Goal: Task Accomplishment & Management: Complete application form

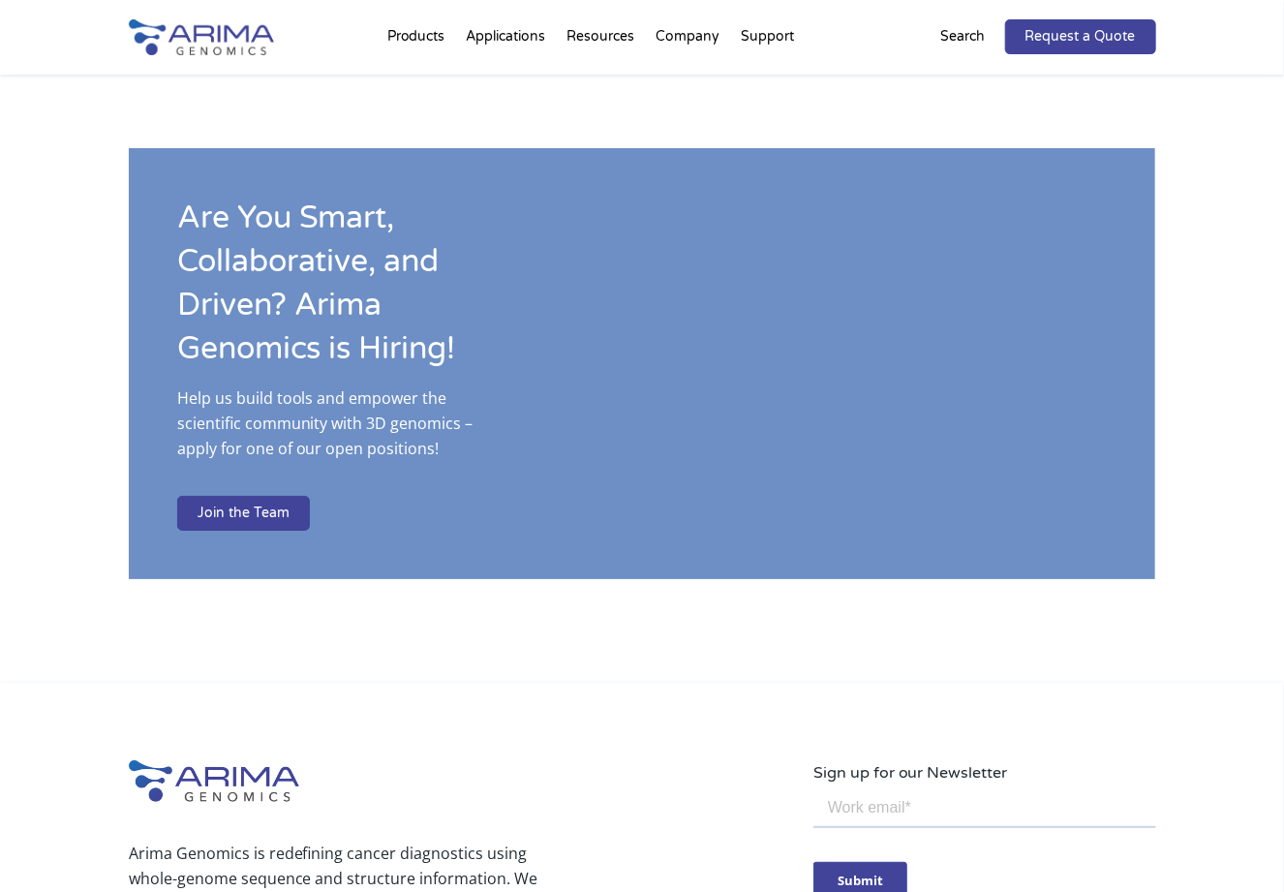
scroll to position [3025, 0]
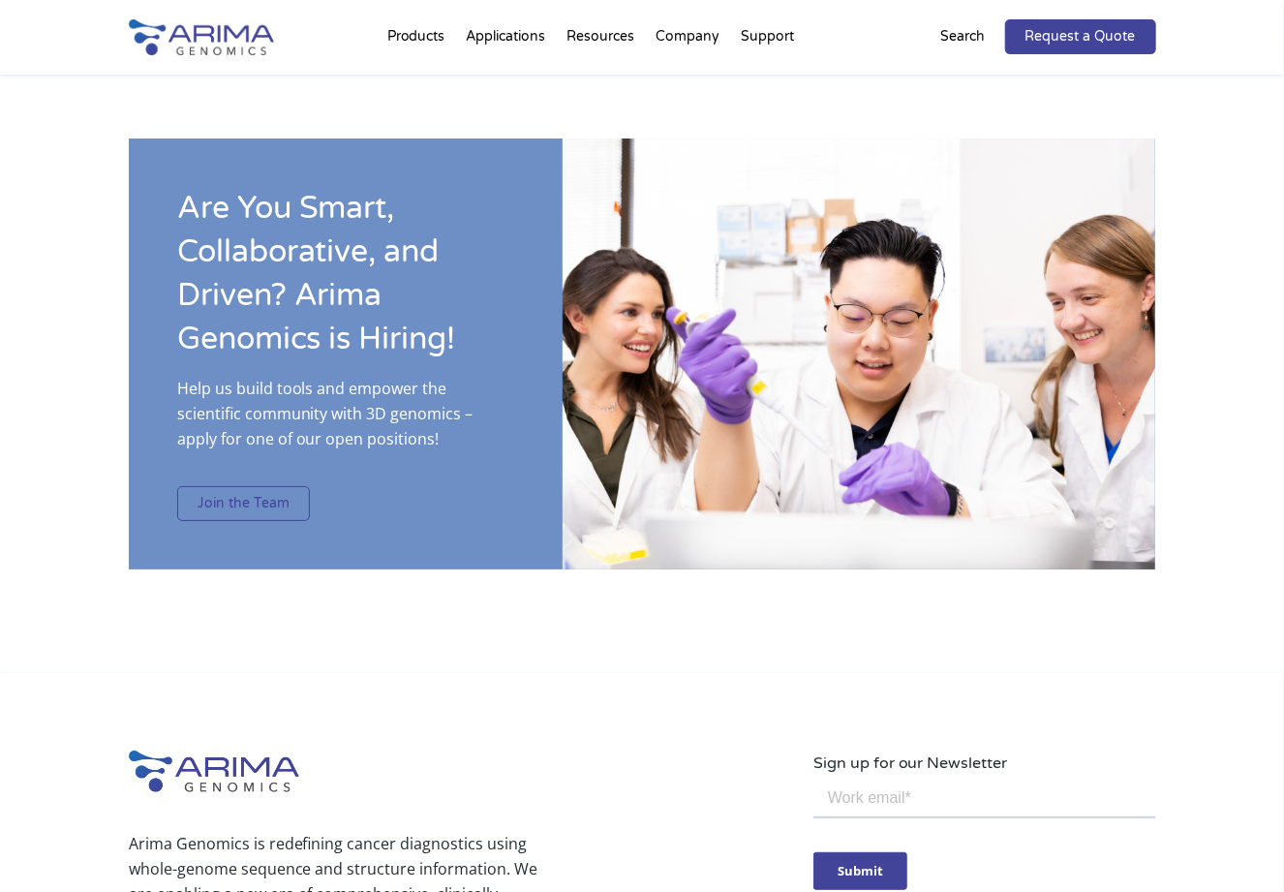
click at [273, 486] on link "Join the Team" at bounding box center [243, 503] width 133 height 35
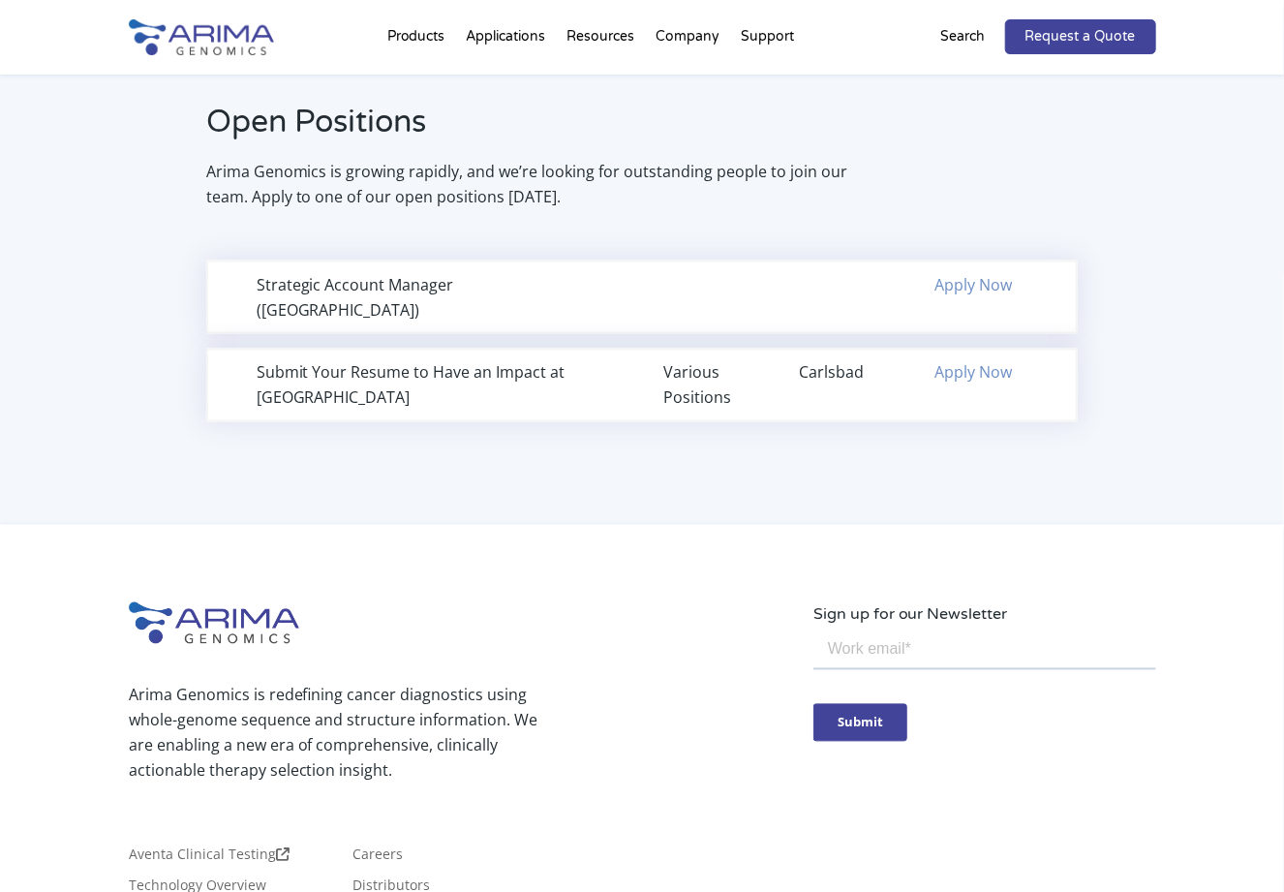
scroll to position [1278, 0]
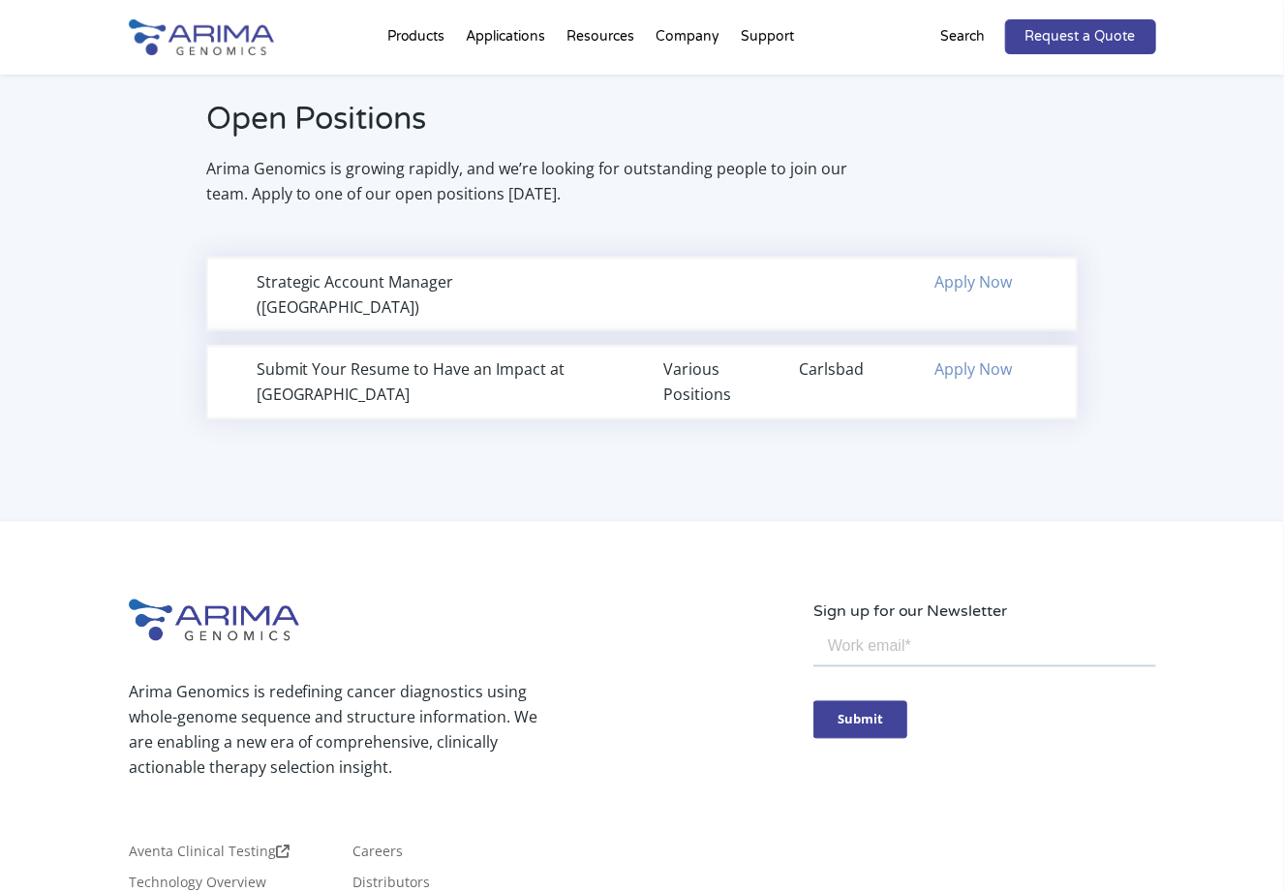
click at [554, 279] on div "Strategic Account Manager ([GEOGRAPHIC_DATA])" at bounding box center [439, 294] width 364 height 50
click at [997, 282] on link "Apply Now" at bounding box center [972, 281] width 77 height 21
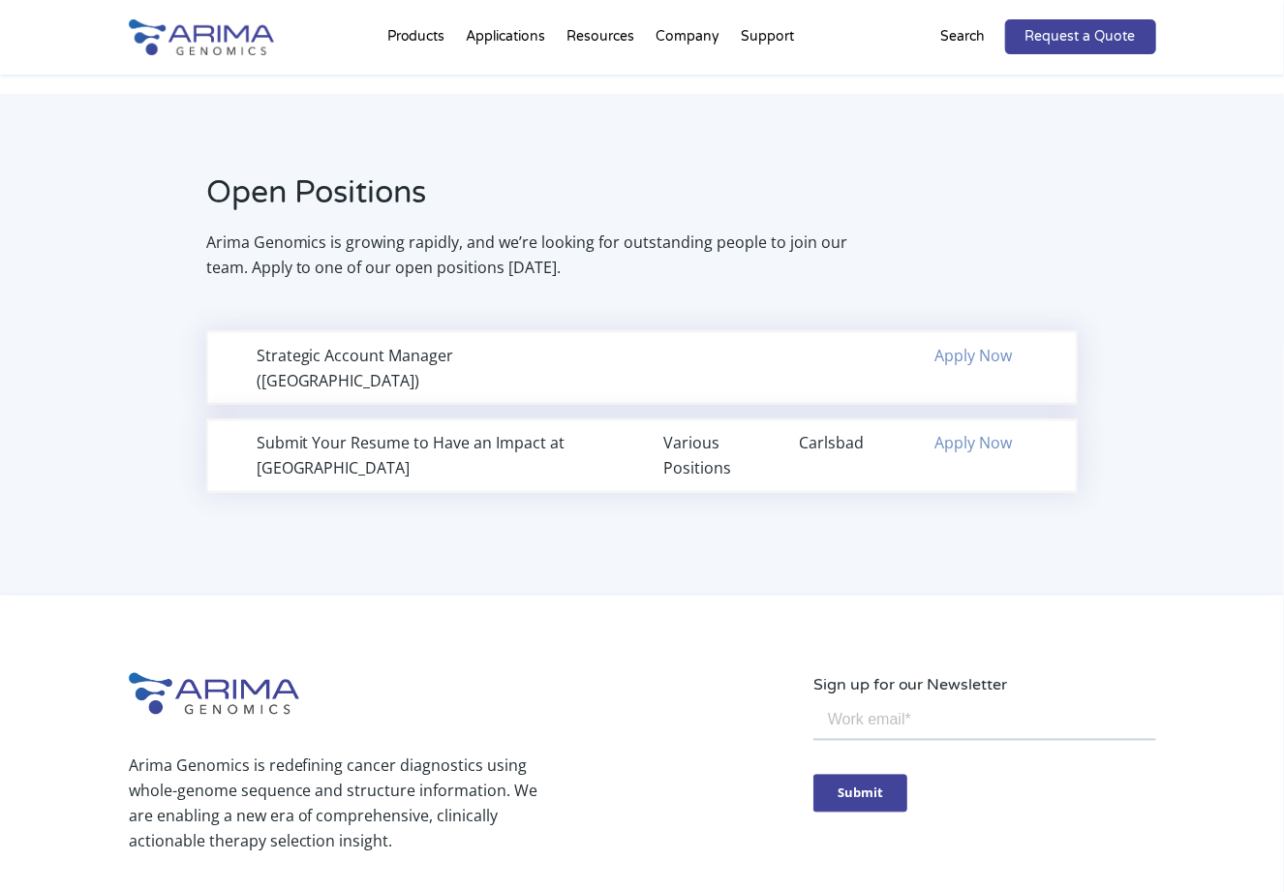
scroll to position [1529, 0]
